Goal: Information Seeking & Learning: Learn about a topic

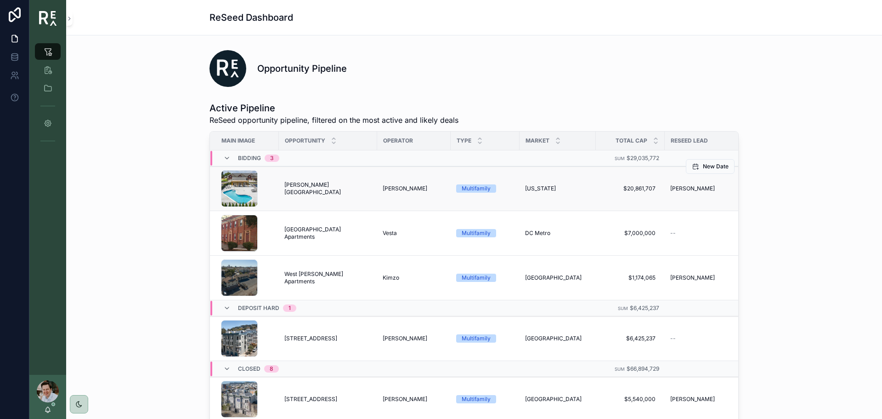
click at [299, 187] on span "[PERSON_NAME][GEOGRAPHIC_DATA]" at bounding box center [328, 188] width 87 height 15
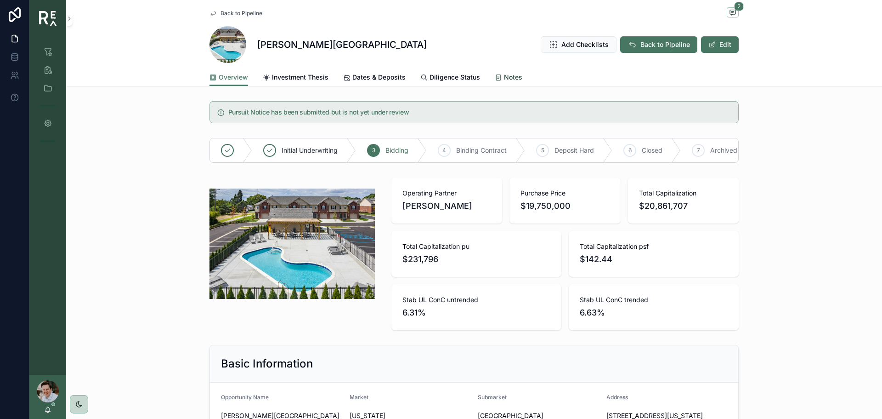
click at [495, 77] on icon "scrollable content" at bounding box center [498, 77] width 7 height 7
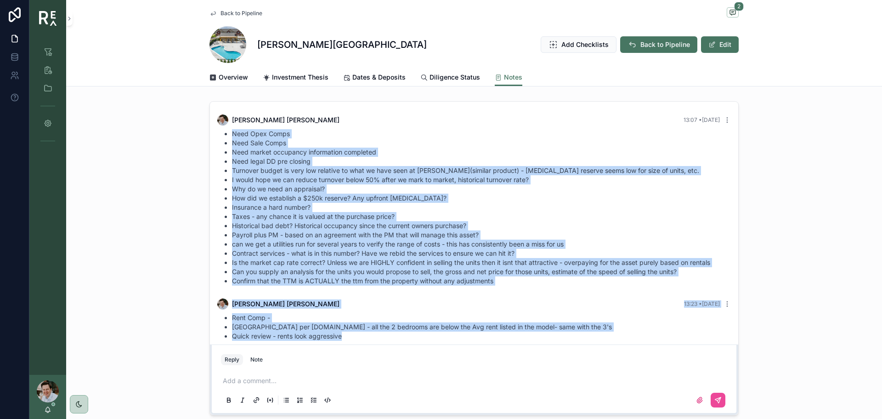
scroll to position [9, 0]
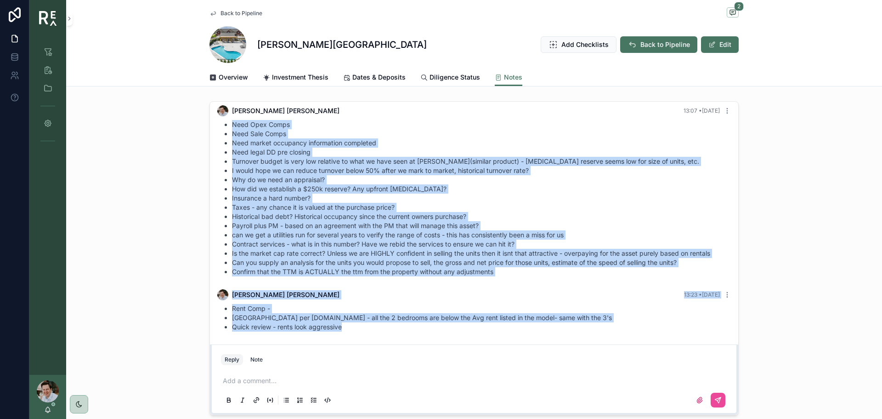
drag, startPoint x: 229, startPoint y: 131, endPoint x: 512, endPoint y: 334, distance: 348.2
click at [512, 334] on div "[PERSON_NAME] 13:07 • [DATE] Need Opex Comps Need Sale Comps Need market occupa…" at bounding box center [474, 218] width 529 height 252
click at [346, 252] on li "Is the market cap rate correct? Unless we are HIGHLY confident in selling the u…" at bounding box center [481, 253] width 499 height 9
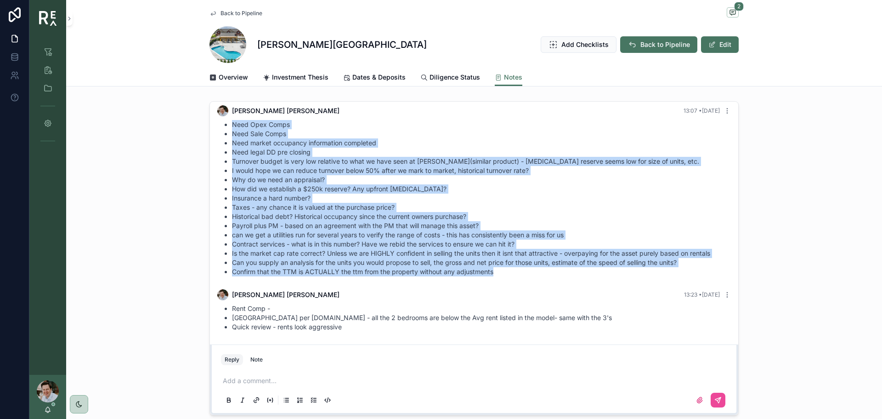
drag, startPoint x: 228, startPoint y: 122, endPoint x: 546, endPoint y: 270, distance: 350.6
click at [546, 270] on ul "Need Opex Comps Need Sale Comps Need market occupancy information completed Nee…" at bounding box center [474, 198] width 514 height 156
copy ul "Need Opex Comps Need Sale Comps Need market occupancy information completed Nee…"
click at [270, 178] on li "Why do we need an appraisal?" at bounding box center [481, 179] width 499 height 9
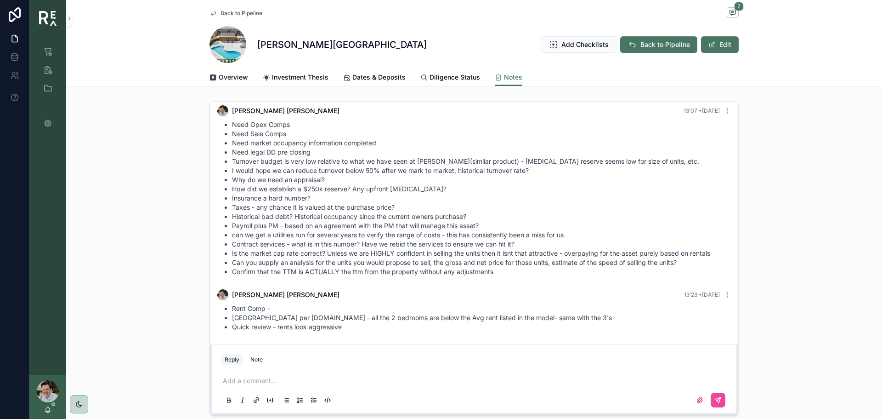
click at [296, 158] on li "Turnover budget is very low relative to what we have seen at [PERSON_NAME](simi…" at bounding box center [481, 161] width 499 height 9
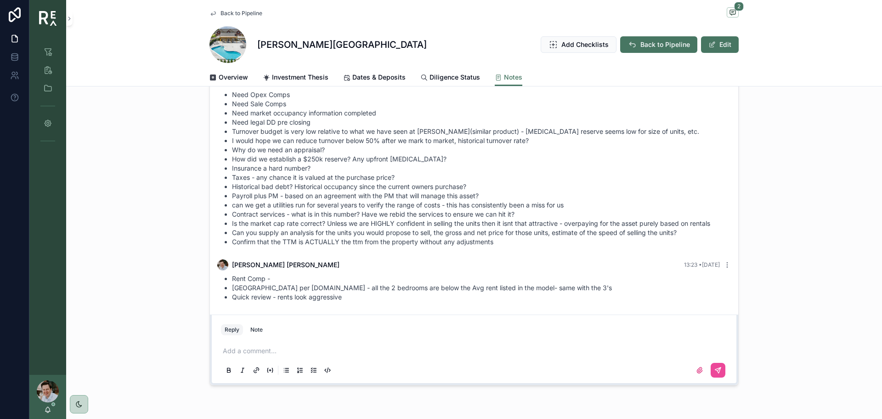
scroll to position [46, 0]
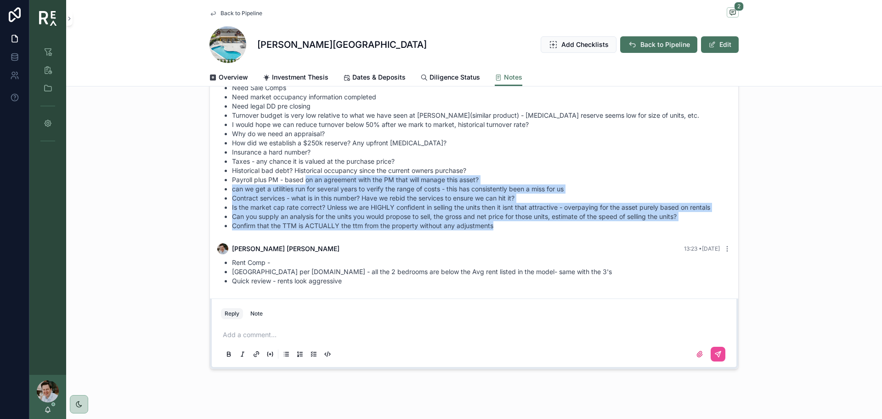
drag, startPoint x: 506, startPoint y: 227, endPoint x: 303, endPoint y: 179, distance: 208.1
click at [303, 179] on ul "Need Opex Comps Need Sale Comps Need market occupancy information completed Nee…" at bounding box center [474, 152] width 514 height 156
click at [303, 179] on li "Payroll plus PM - based on an agreement with the PM that will manage this asset?" at bounding box center [481, 179] width 499 height 9
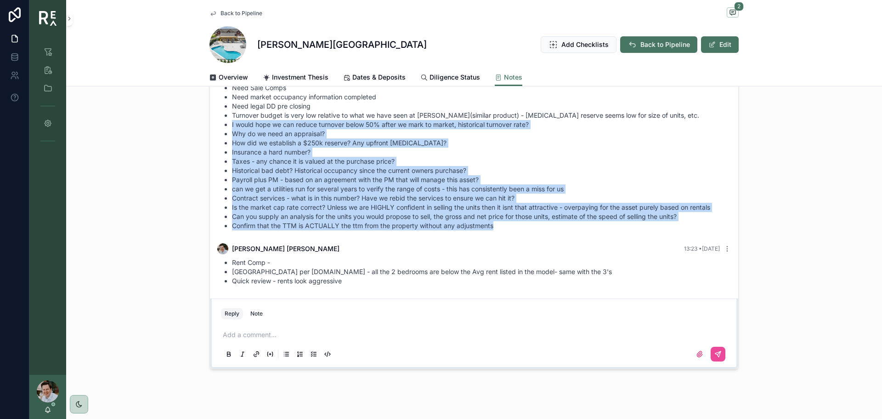
drag, startPoint x: 516, startPoint y: 230, endPoint x: 226, endPoint y: 124, distance: 308.8
click at [226, 124] on div "[PERSON_NAME] 13:07 • [DATE] Need Opex Comps Need Sale Comps Need market occupa…" at bounding box center [474, 145] width 525 height 182
click at [226, 124] on ul "Need Opex Comps Need Sale Comps Need market occupancy information completed Nee…" at bounding box center [474, 152] width 514 height 156
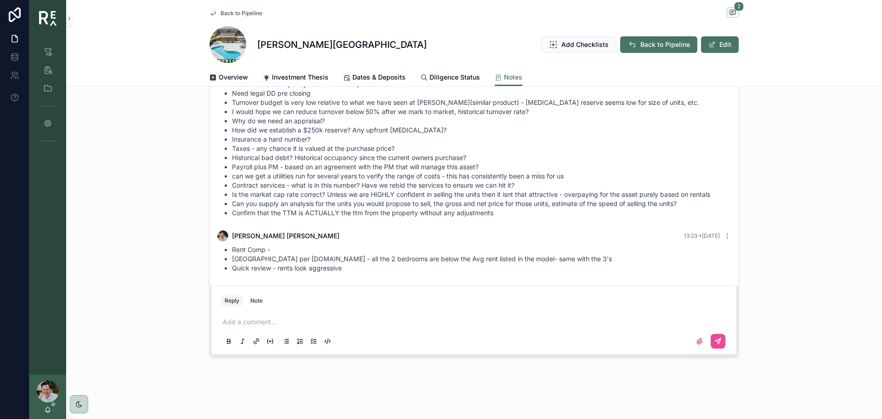
scroll to position [0, 0]
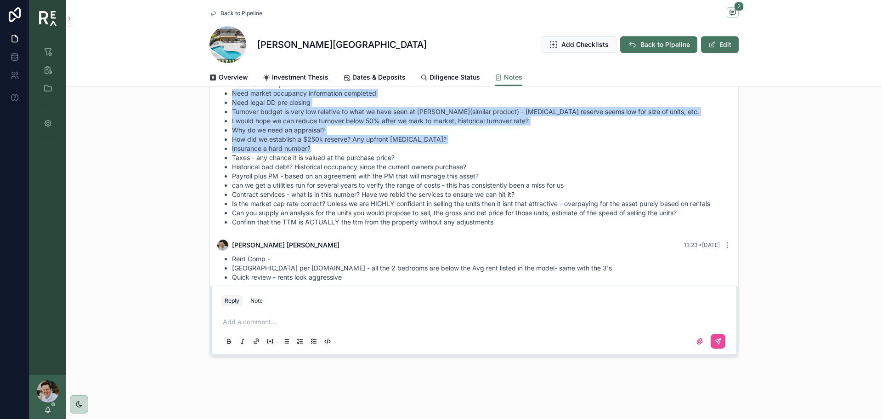
drag, startPoint x: 312, startPoint y: 148, endPoint x: 217, endPoint y: 94, distance: 108.7
click at [217, 94] on ul "Need Opex Comps Need Sale Comps Need market occupancy information completed Nee…" at bounding box center [474, 148] width 514 height 156
click at [240, 129] on li "Why do we need an appraisal?" at bounding box center [481, 129] width 499 height 9
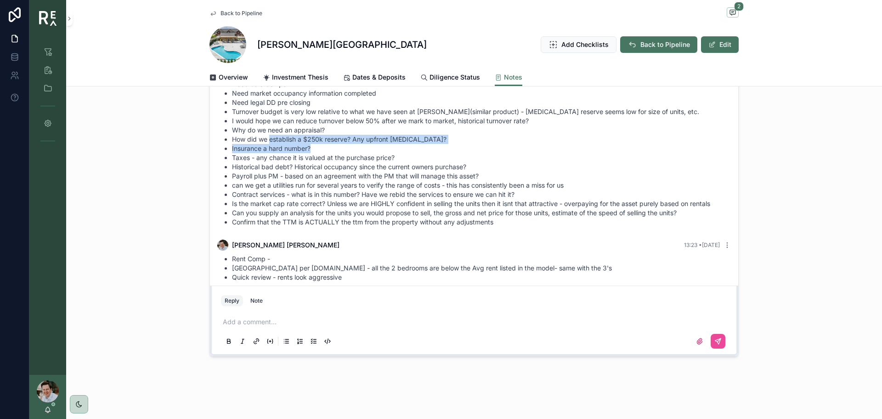
drag, startPoint x: 320, startPoint y: 146, endPoint x: 267, endPoint y: 136, distance: 53.8
click at [267, 136] on ul "Need Opex Comps Need Sale Comps Need market occupancy information completed Nee…" at bounding box center [474, 148] width 514 height 156
click at [268, 134] on ul "Need Opex Comps Need Sale Comps Need market occupancy information completed Nee…" at bounding box center [474, 148] width 514 height 156
click at [343, 192] on li "Contract services - what is in this number? Have we rebid the services to ensur…" at bounding box center [481, 194] width 499 height 9
click at [409, 187] on li "can we get a utilities run for several years to verify the range of costs - thi…" at bounding box center [481, 185] width 499 height 9
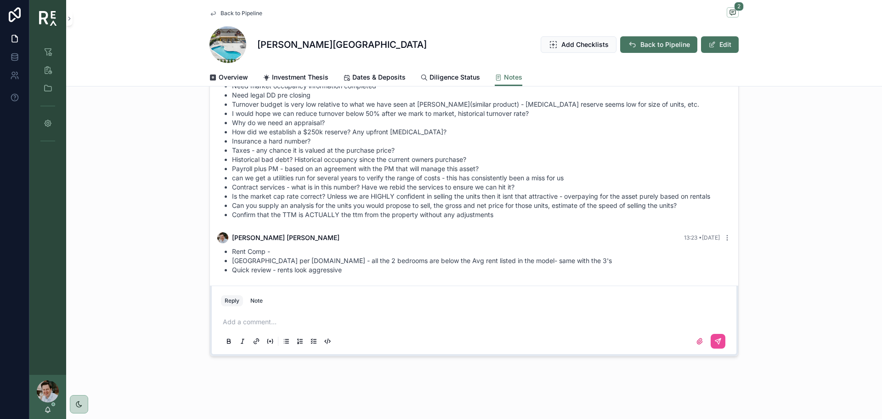
scroll to position [9, 0]
